Goal: Communication & Community: Answer question/provide support

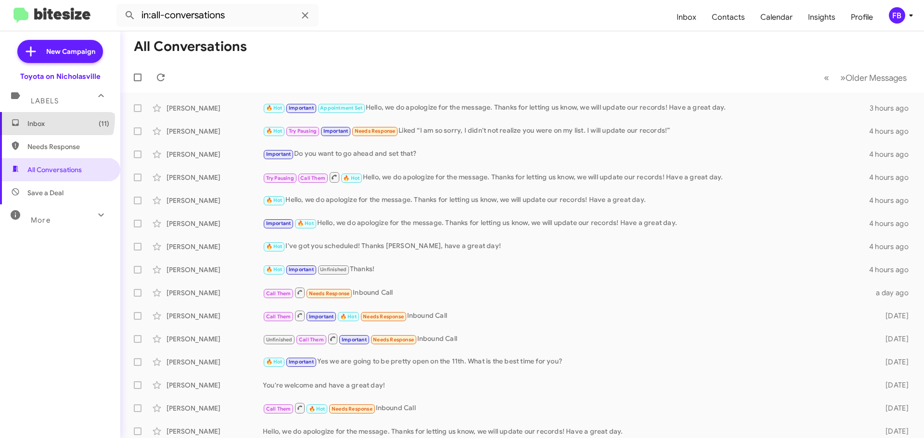
click at [52, 119] on span "Inbox (11)" at bounding box center [68, 124] width 82 height 10
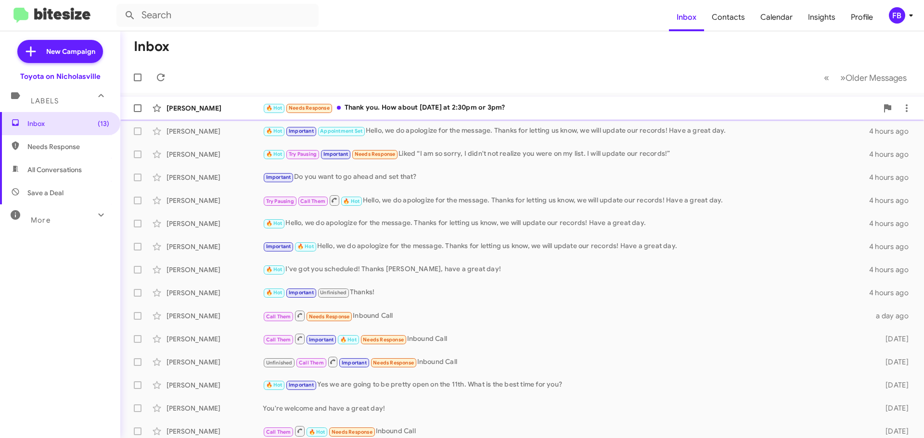
click at [469, 112] on div "🔥 Hot Needs Response Thank you. How about [DATE] at 2:30pm or 3pm?" at bounding box center [570, 107] width 615 height 11
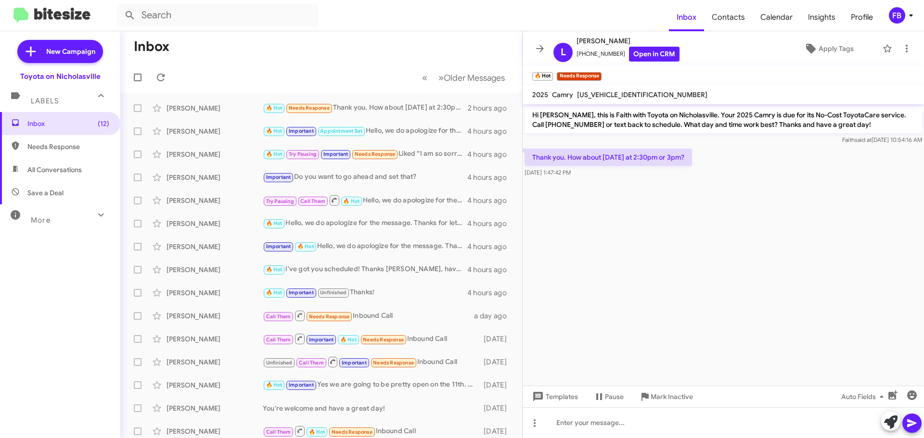
click at [628, 97] on span "[US_VEHICLE_IDENTIFICATION_NUMBER]" at bounding box center [642, 94] width 130 height 9
copy span "[US_VEHICLE_IDENTIFICATION_NUMBER]"
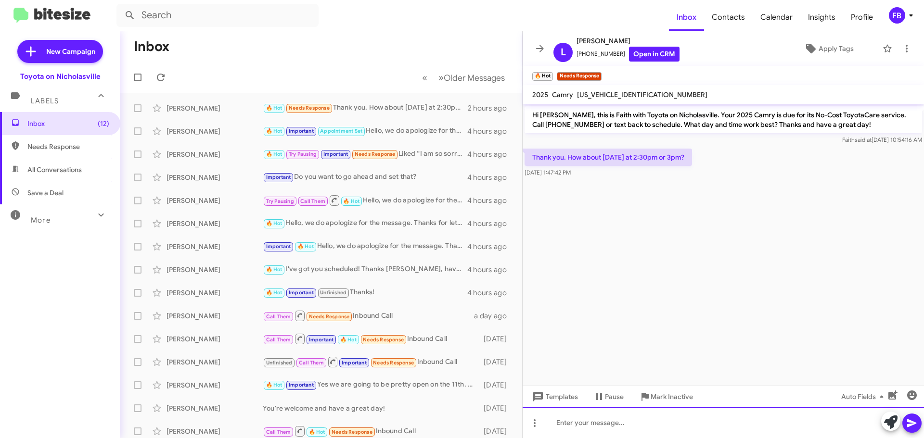
click at [598, 420] on div at bounding box center [722, 422] width 401 height 31
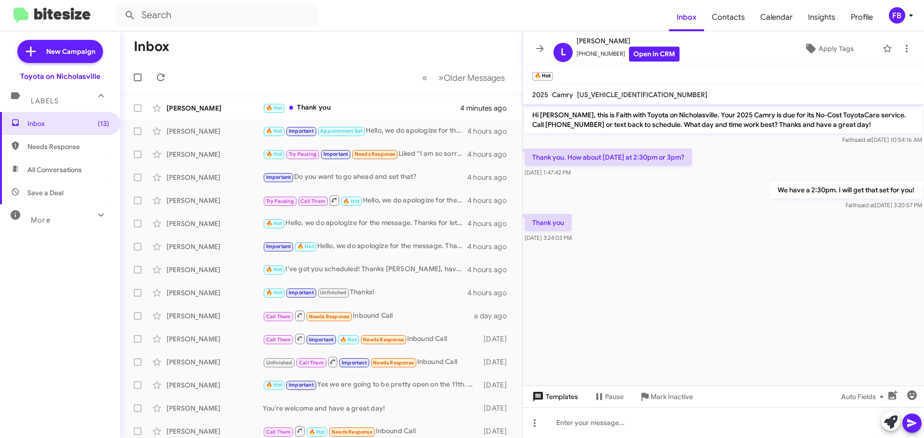
click at [563, 403] on span "Templates" at bounding box center [554, 396] width 48 height 17
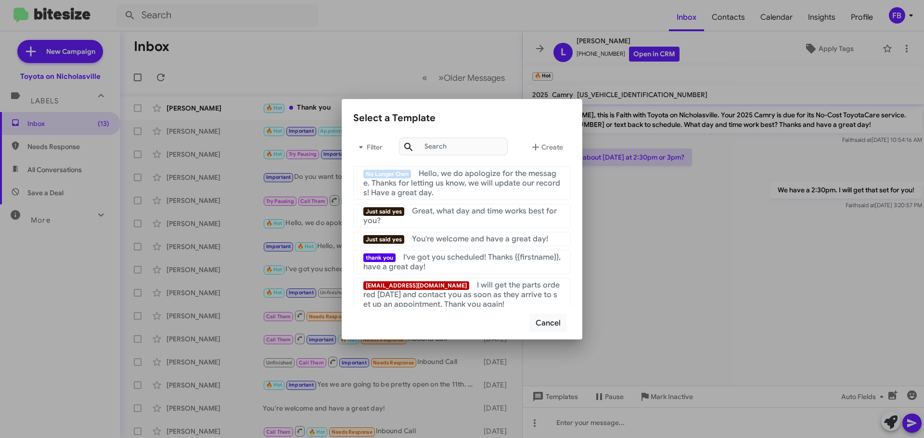
click at [515, 248] on mat-list "thank you I've got you scheduled! Thanks {{firstname}}, have a great day!" at bounding box center [461, 260] width 217 height 28
click at [515, 242] on span "You're welcome and have a great day!" at bounding box center [480, 239] width 136 height 10
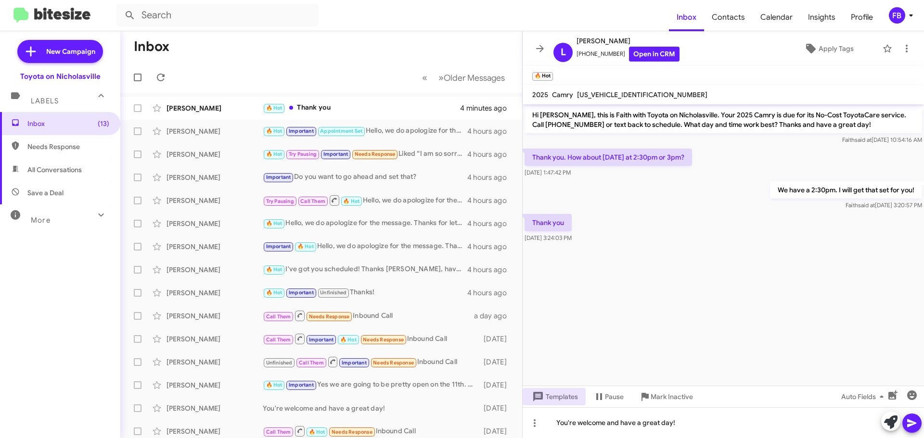
click at [908, 422] on icon at bounding box center [911, 423] width 9 height 8
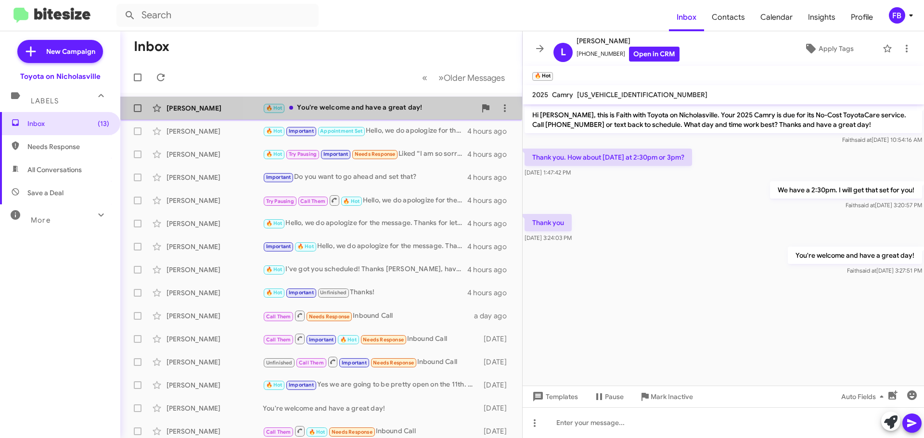
click at [386, 108] on div "🔥 Hot You're welcome and have a great day!" at bounding box center [369, 107] width 213 height 11
